Goal: Find specific page/section: Find specific page/section

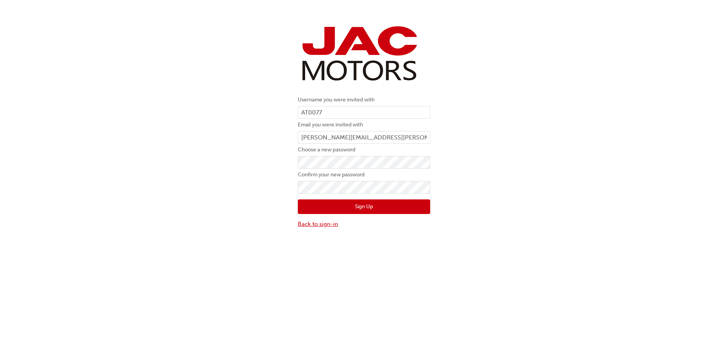
click at [312, 223] on link "Back to sign-in" at bounding box center [364, 223] width 132 height 9
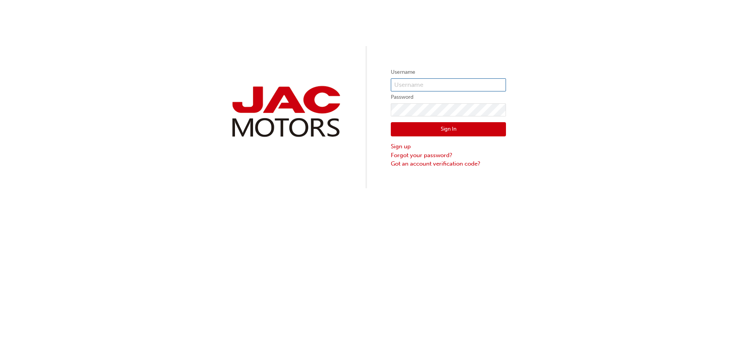
type input "AT0077"
click at [449, 128] on button "Sign In" at bounding box center [448, 129] width 115 height 15
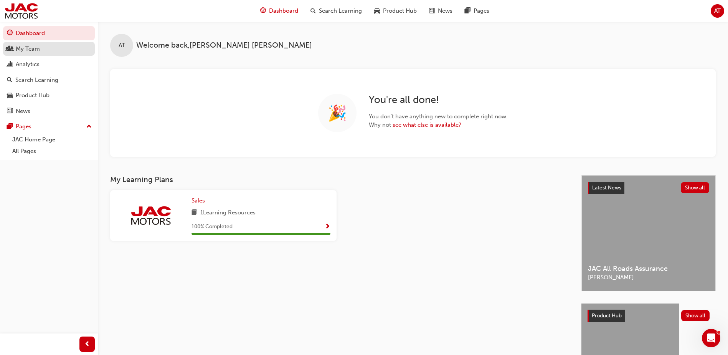
click at [24, 54] on link "My Team" at bounding box center [49, 49] width 92 height 14
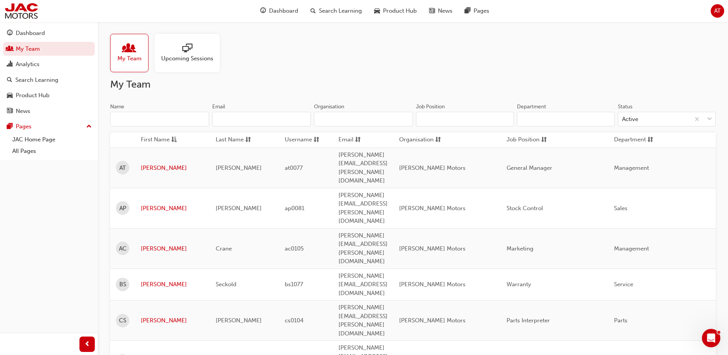
click at [716, 10] on span "AT" at bounding box center [717, 11] width 7 height 9
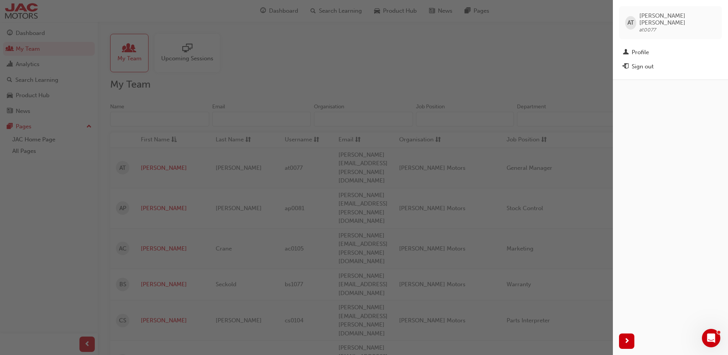
click at [524, 62] on div "button" at bounding box center [306, 177] width 613 height 355
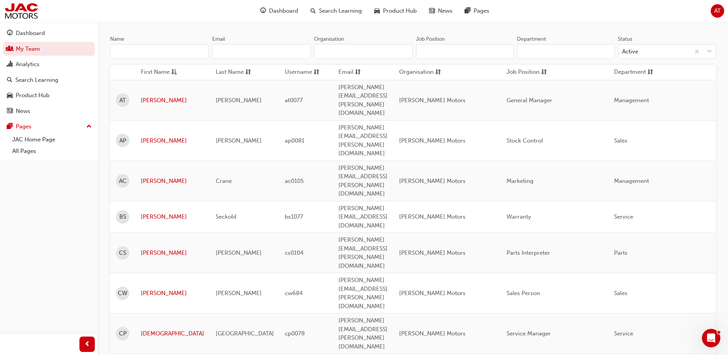
scroll to position [77, 0]
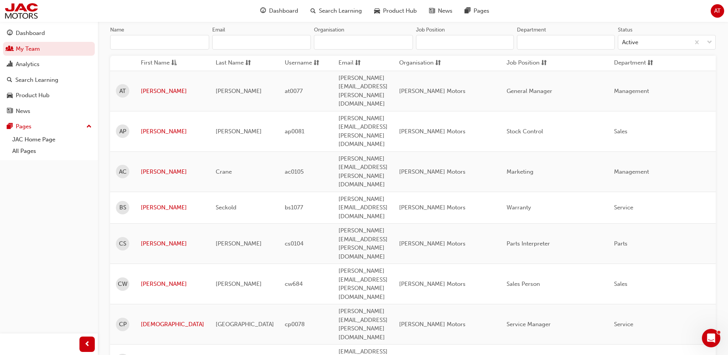
click at [144, 354] on link "Dakota" at bounding box center [172, 360] width 63 height 9
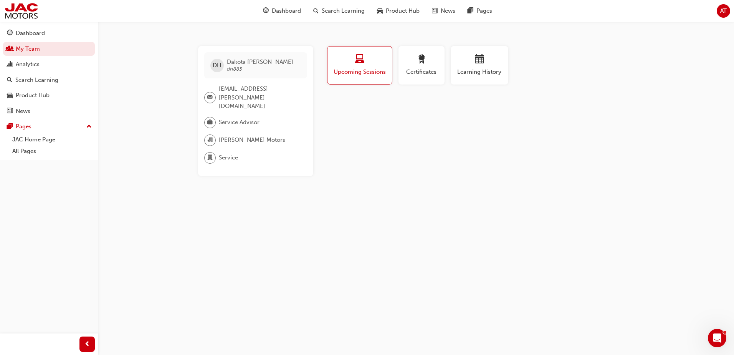
click at [162, 84] on div "DH Dakota [PERSON_NAME] dh883 [EMAIL_ADDRESS][PERSON_NAME][DOMAIN_NAME] Service…" at bounding box center [367, 177] width 734 height 355
click at [26, 48] on link "My Team" at bounding box center [49, 49] width 92 height 14
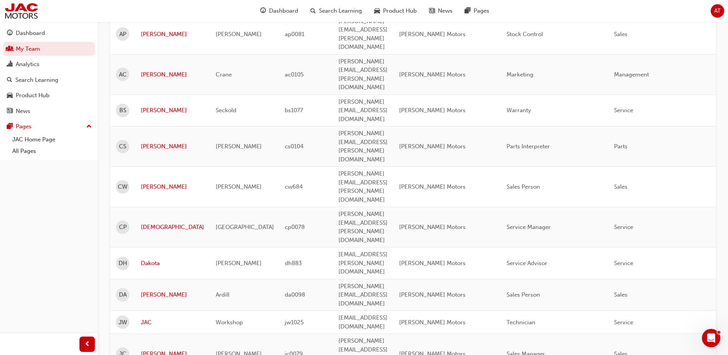
scroll to position [192, 0]
